Goal: Check status: Check status

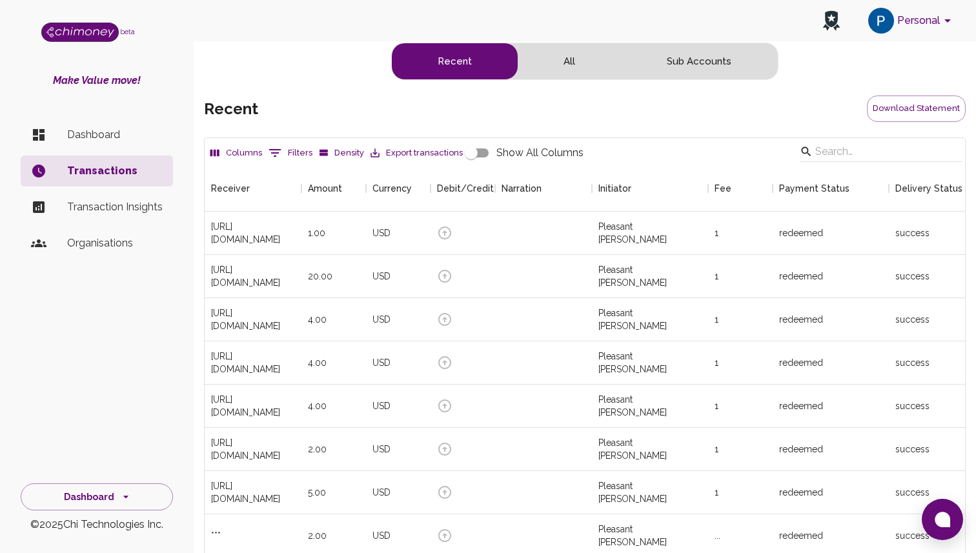
scroll to position [479, 761]
click at [245, 233] on div "[URL][DOMAIN_NAME]" at bounding box center [253, 233] width 84 height 26
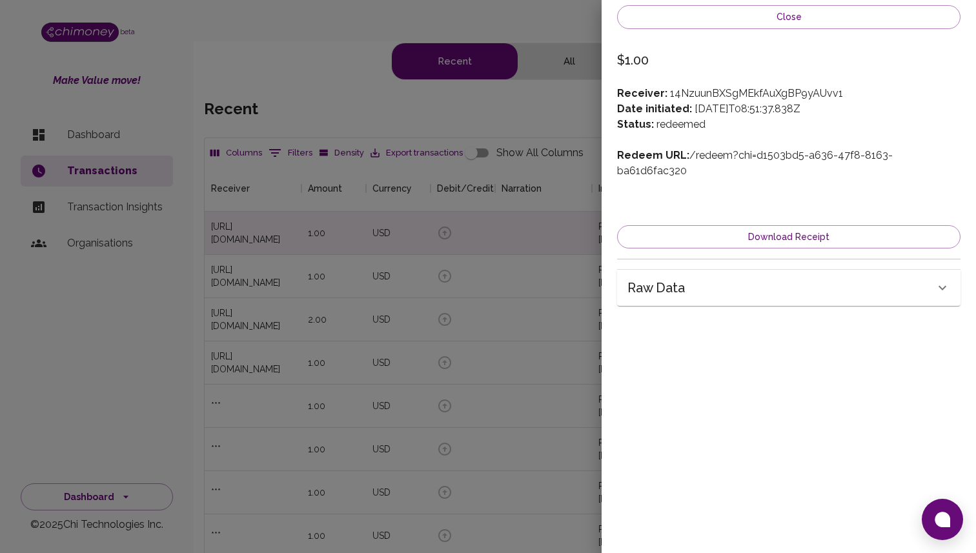
click at [723, 279] on div "Raw data" at bounding box center [781, 288] width 307 height 21
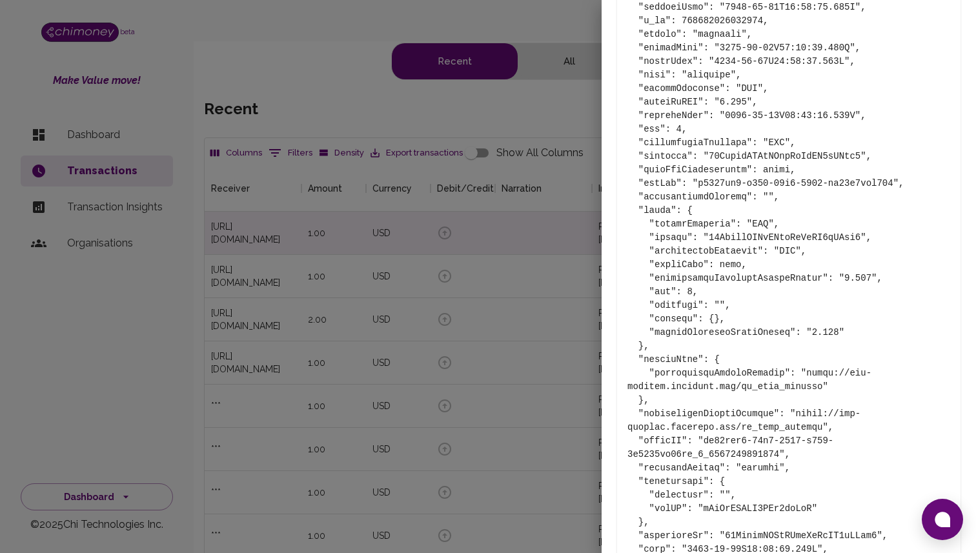
scroll to position [375, 0]
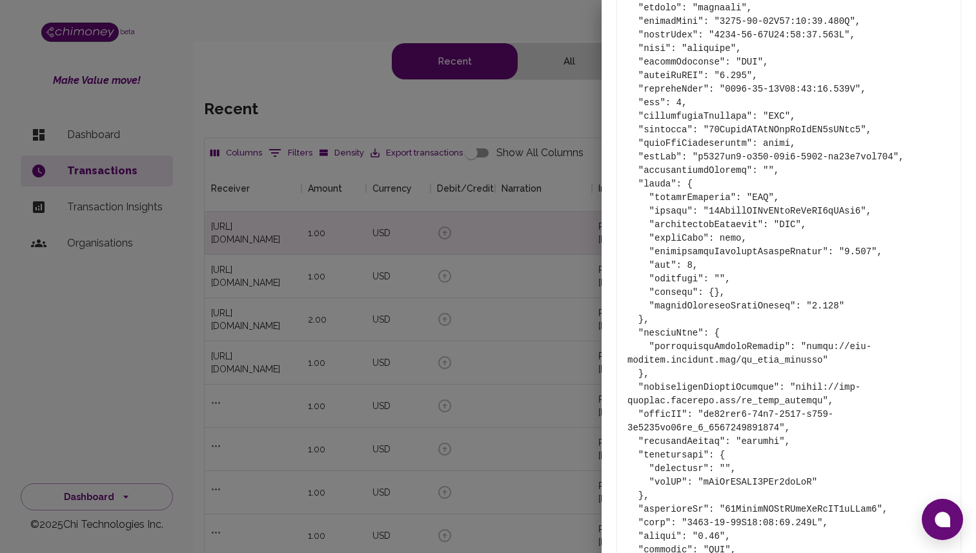
click at [777, 337] on pre at bounding box center [789, 272] width 323 height 651
click at [759, 344] on pre at bounding box center [789, 272] width 323 height 651
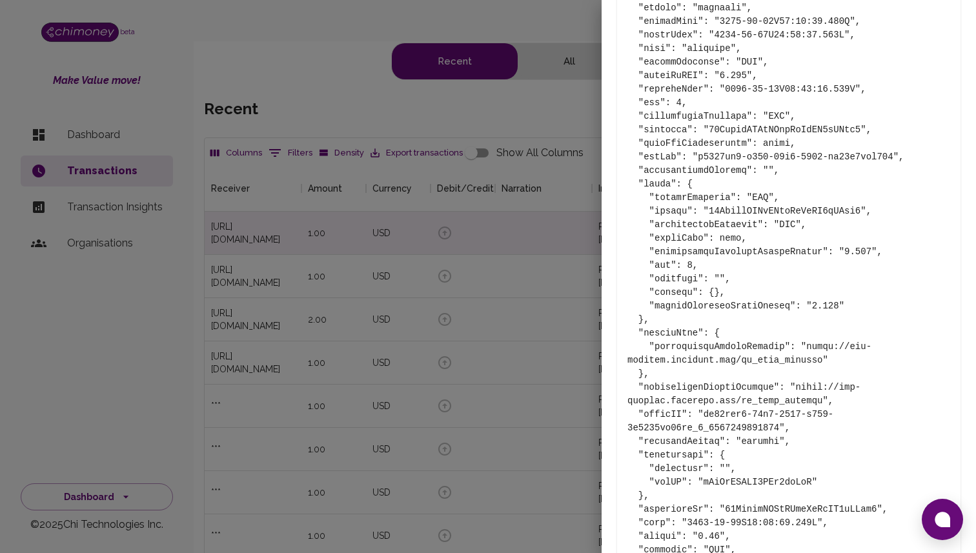
click at [287, 125] on div at bounding box center [488, 276] width 976 height 553
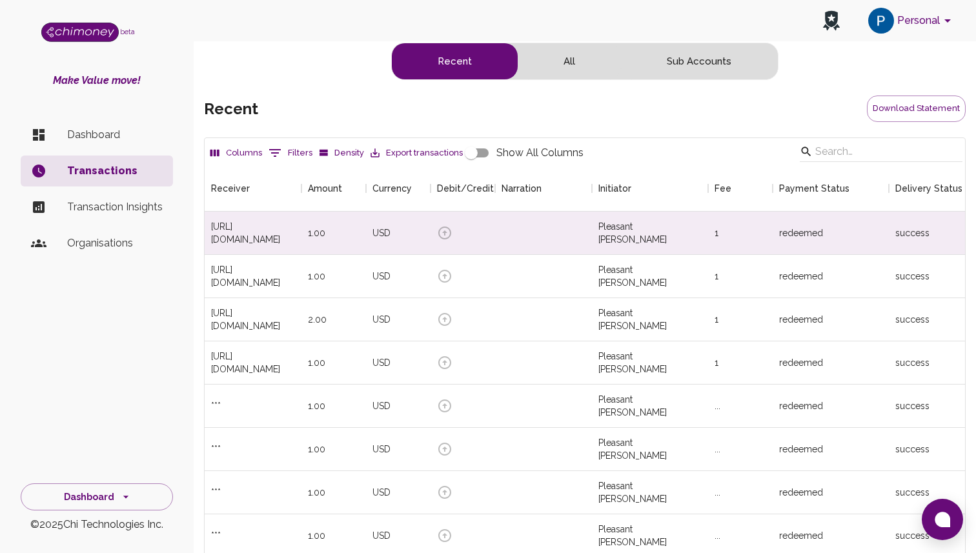
click at [123, 131] on p "Dashboard" at bounding box center [115, 134] width 96 height 15
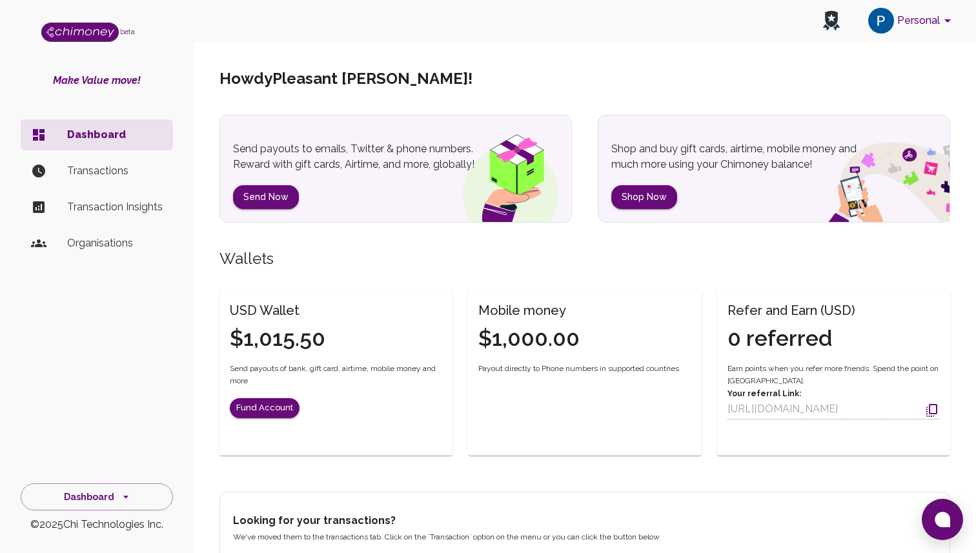
click at [186, 58] on div "beta Make Value move! Dashboard Transactions Transaction Insights Organisations…" at bounding box center [97, 276] width 194 height 553
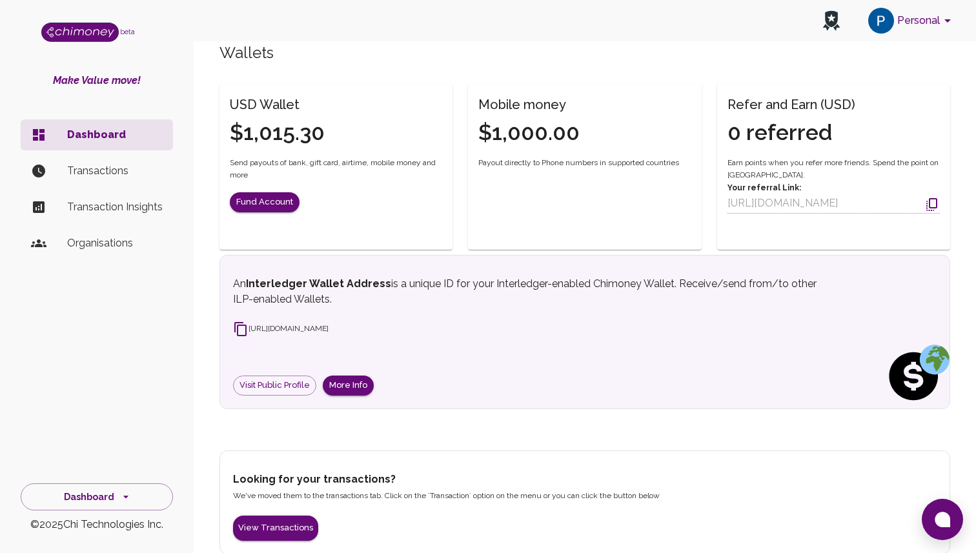
scroll to position [223, 0]
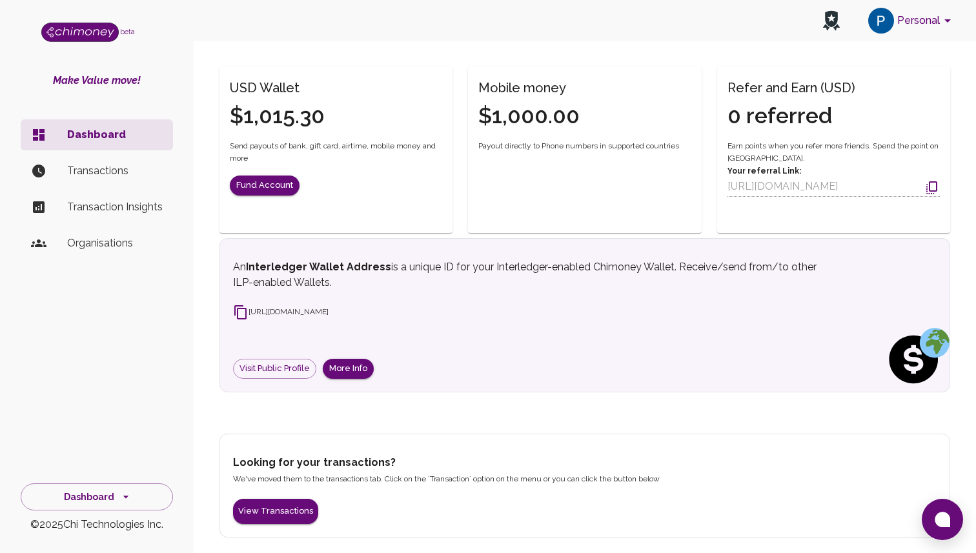
click at [127, 180] on li "Transactions" at bounding box center [97, 171] width 152 height 31
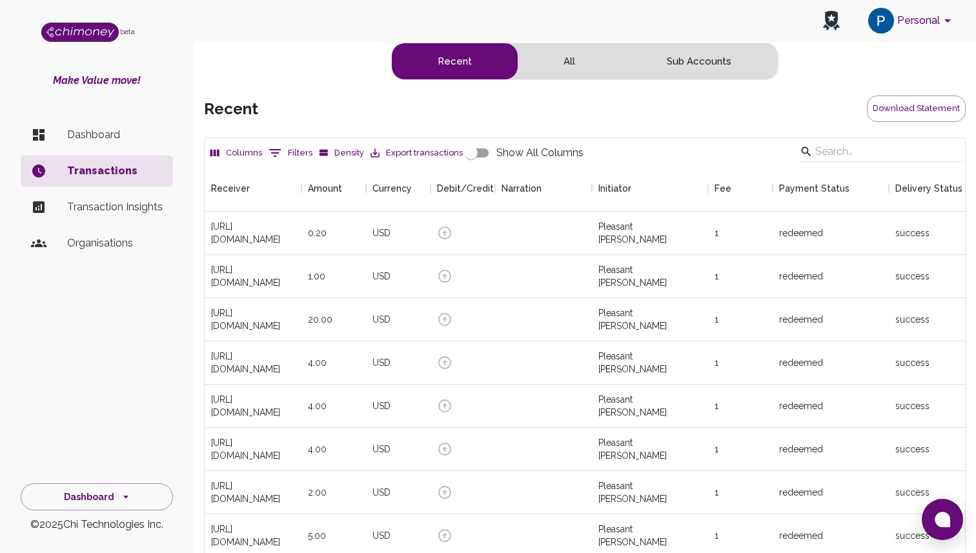
scroll to position [479, 761]
click at [347, 239] on div "1.00" at bounding box center [334, 233] width 65 height 43
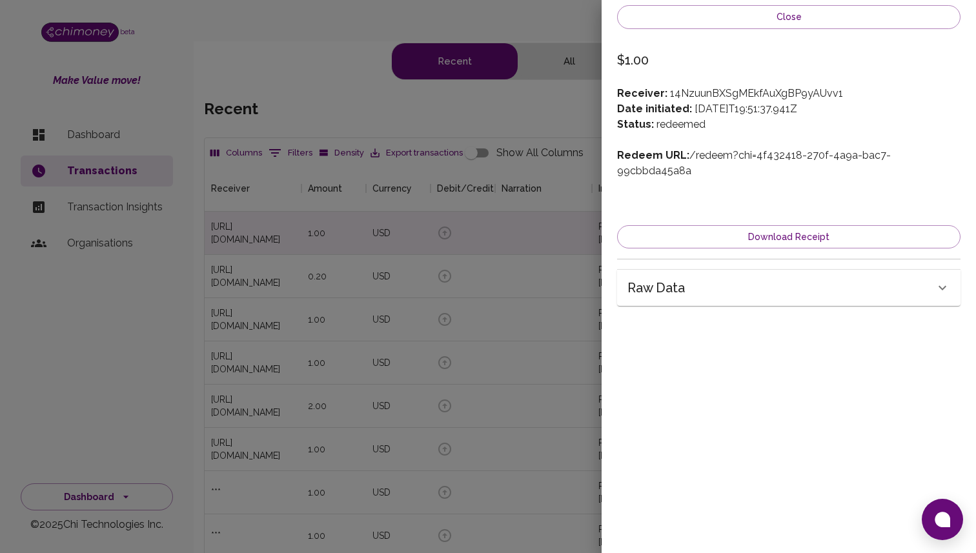
click at [761, 278] on div "Raw data" at bounding box center [781, 288] width 307 height 21
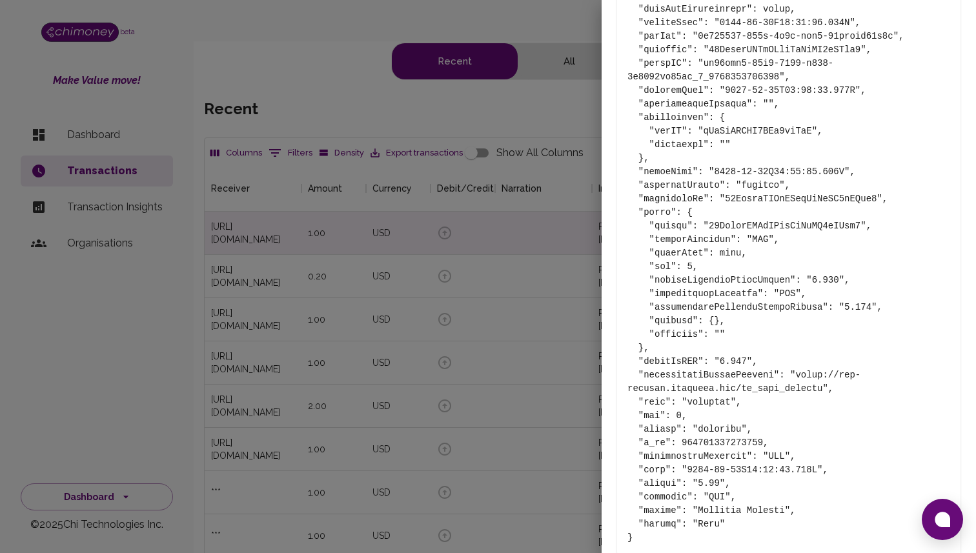
scroll to position [445, 0]
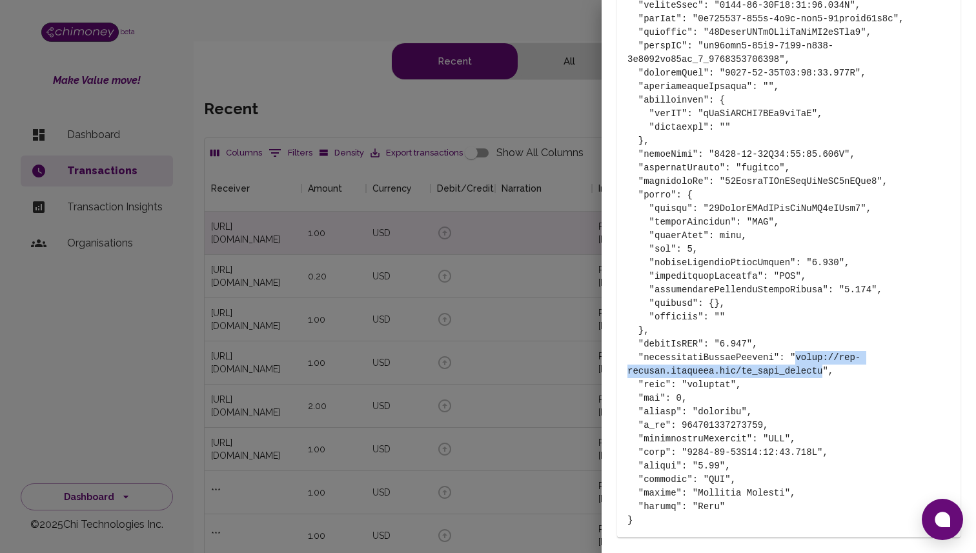
drag, startPoint x: 796, startPoint y: 340, endPoint x: 823, endPoint y: 354, distance: 31.2
click at [823, 354] on pre at bounding box center [789, 202] width 323 height 651
click at [795, 347] on pre at bounding box center [789, 202] width 323 height 651
click at [796, 347] on pre at bounding box center [789, 202] width 323 height 651
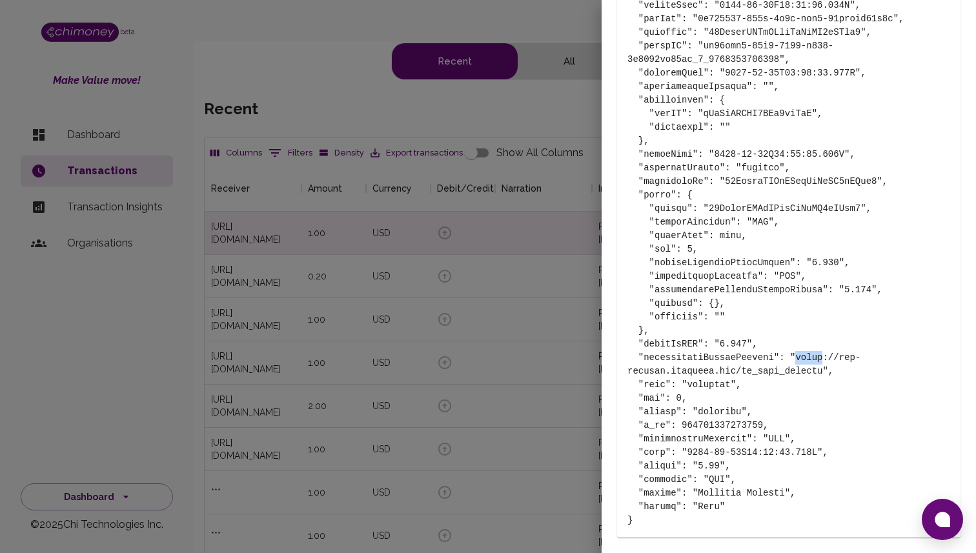
click at [796, 347] on pre at bounding box center [789, 202] width 323 height 651
click at [801, 348] on pre at bounding box center [789, 202] width 323 height 651
click at [747, 364] on pre at bounding box center [789, 202] width 323 height 651
